Goal: Find specific page/section: Find specific page/section

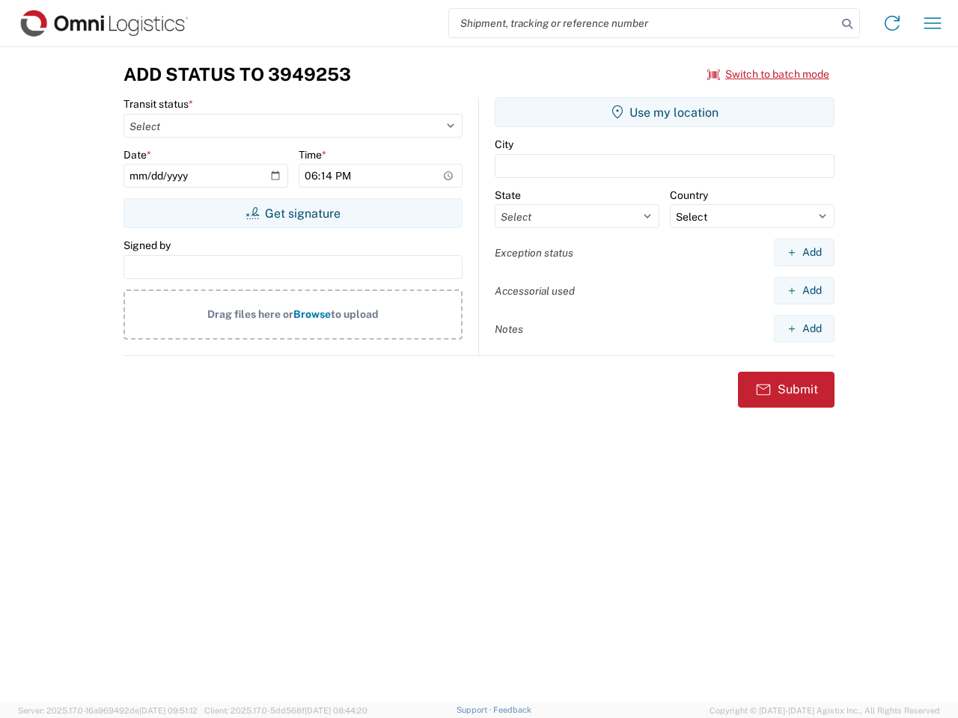
click at [643, 23] on input "search" at bounding box center [643, 23] width 388 height 28
click at [847, 24] on icon at bounding box center [847, 23] width 21 height 21
click at [892, 23] on icon at bounding box center [892, 23] width 24 height 24
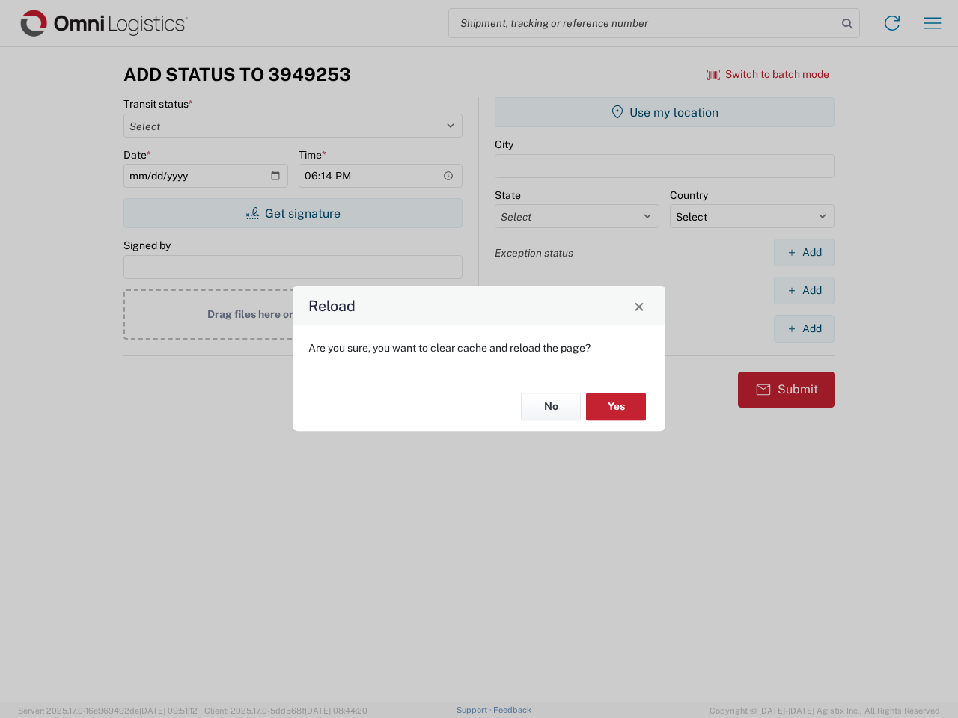
click at [932, 23] on div "Reload Are you sure, you want to clear cache and reload the page? No Yes" at bounding box center [479, 359] width 958 height 718
click at [769, 74] on div "Reload Are you sure, you want to clear cache and reload the page? No Yes" at bounding box center [479, 359] width 958 height 718
click at [293, 213] on div "Reload Are you sure, you want to clear cache and reload the page? No Yes" at bounding box center [479, 359] width 958 height 718
click at [665, 112] on div "Reload Are you sure, you want to clear cache and reload the page? No Yes" at bounding box center [479, 359] width 958 height 718
click at [804, 252] on div "Reload Are you sure, you want to clear cache and reload the page? No Yes" at bounding box center [479, 359] width 958 height 718
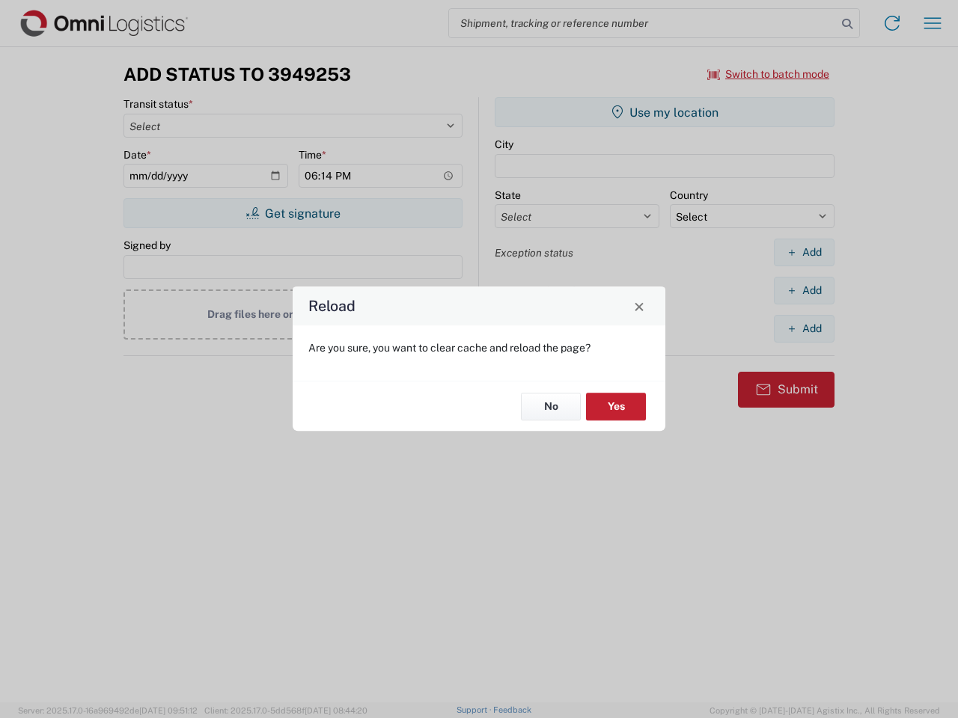
click at [804, 290] on div "Reload Are you sure, you want to clear cache and reload the page? No Yes" at bounding box center [479, 359] width 958 height 718
click at [804, 329] on div "Reload Are you sure, you want to clear cache and reload the page? No Yes" at bounding box center [479, 359] width 958 height 718
